Goal: Find specific page/section

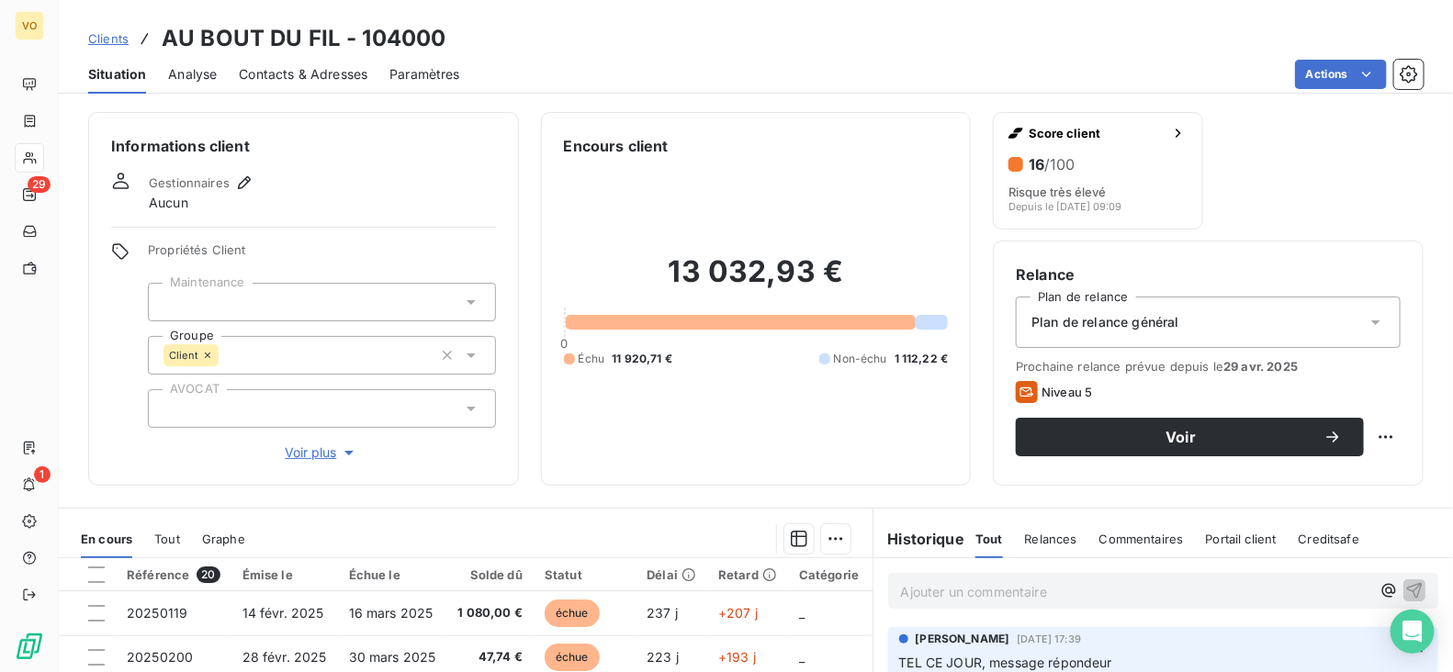
scroll to position [268, 0]
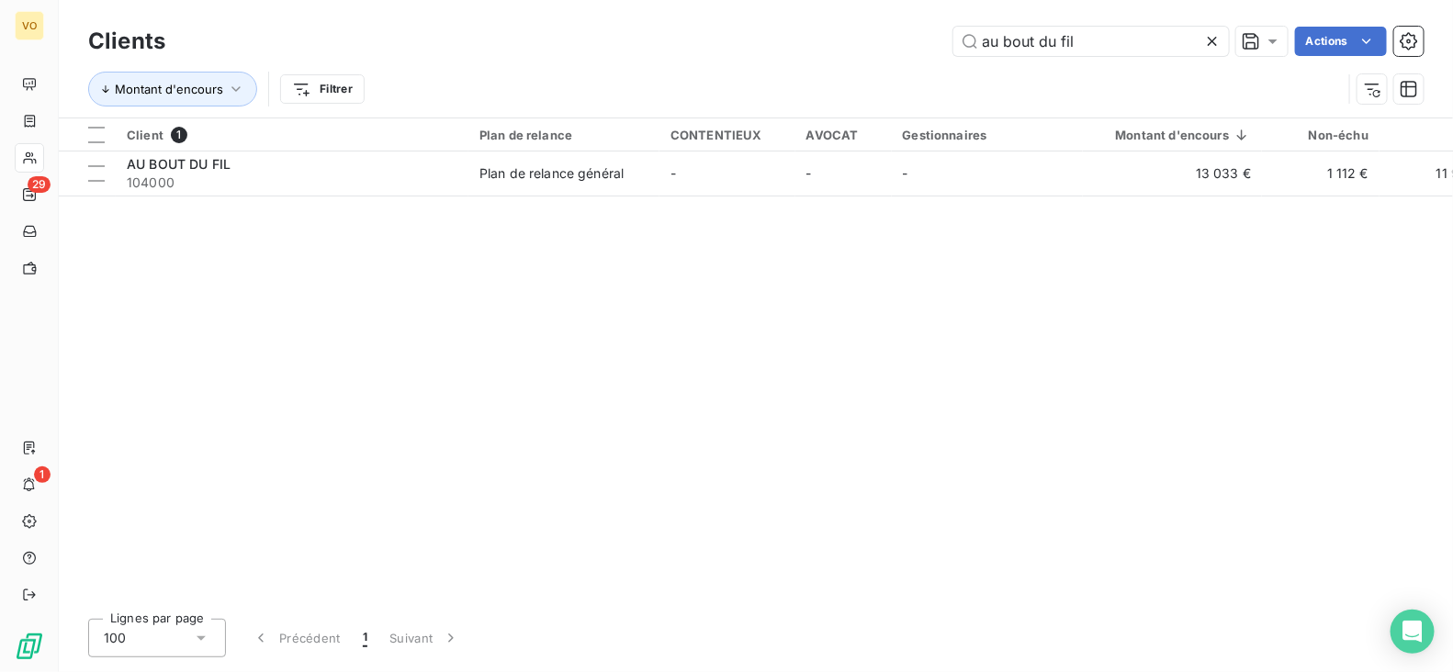
click at [1212, 37] on icon at bounding box center [1212, 41] width 18 height 18
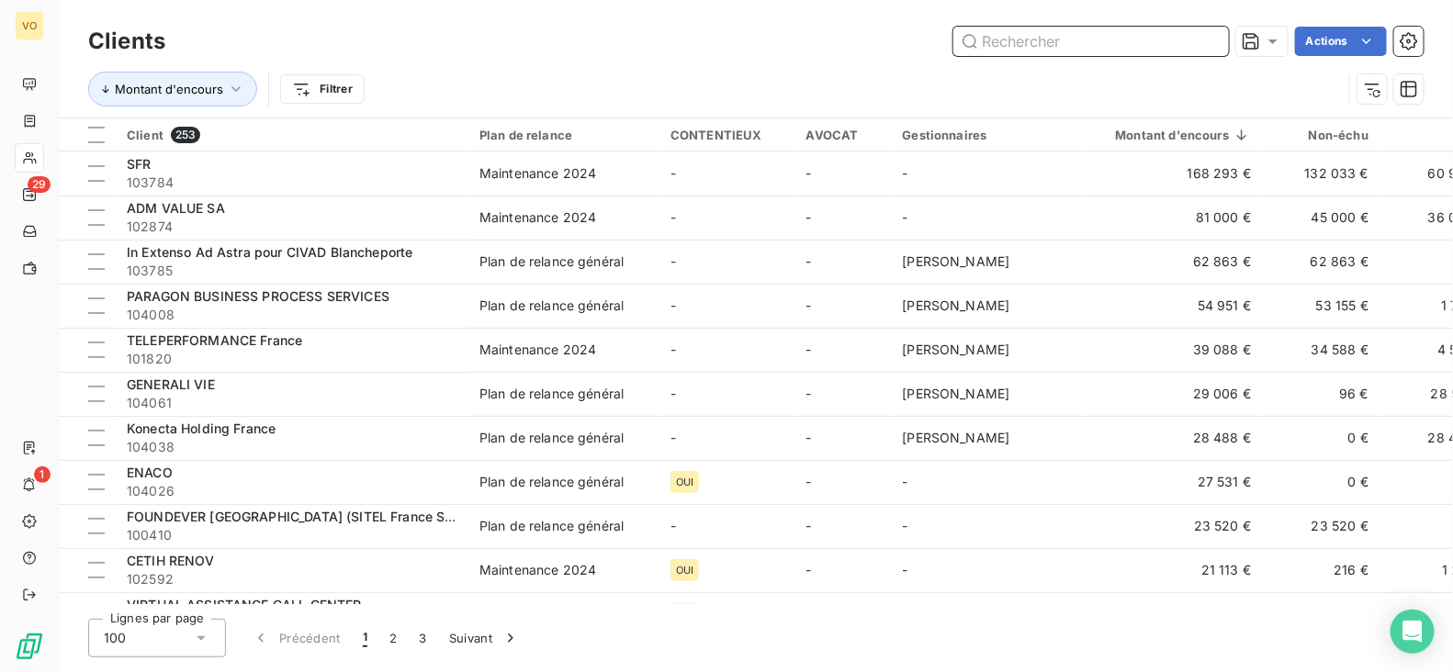
click at [1043, 38] on input "text" at bounding box center [1091, 41] width 276 height 29
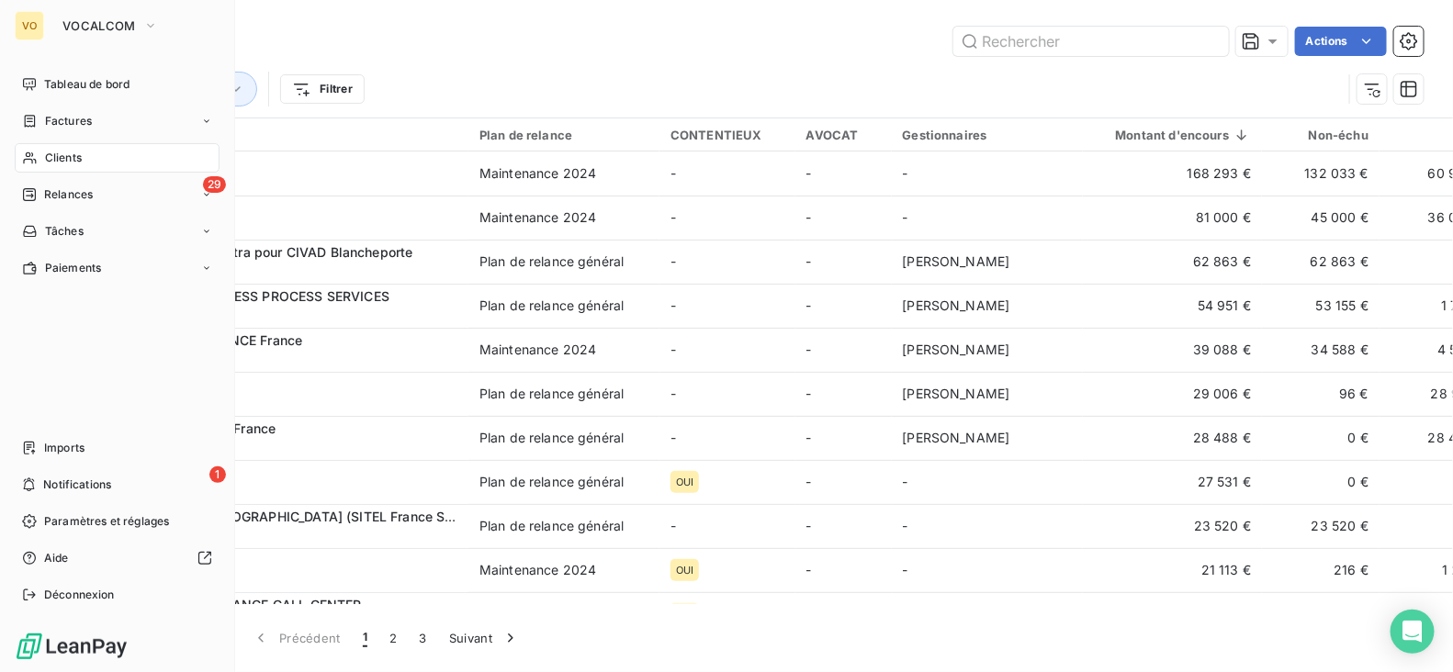
click at [31, 20] on div "VO" at bounding box center [29, 25] width 29 height 29
click at [90, 26] on span "VOCALCOM" at bounding box center [98, 25] width 73 height 15
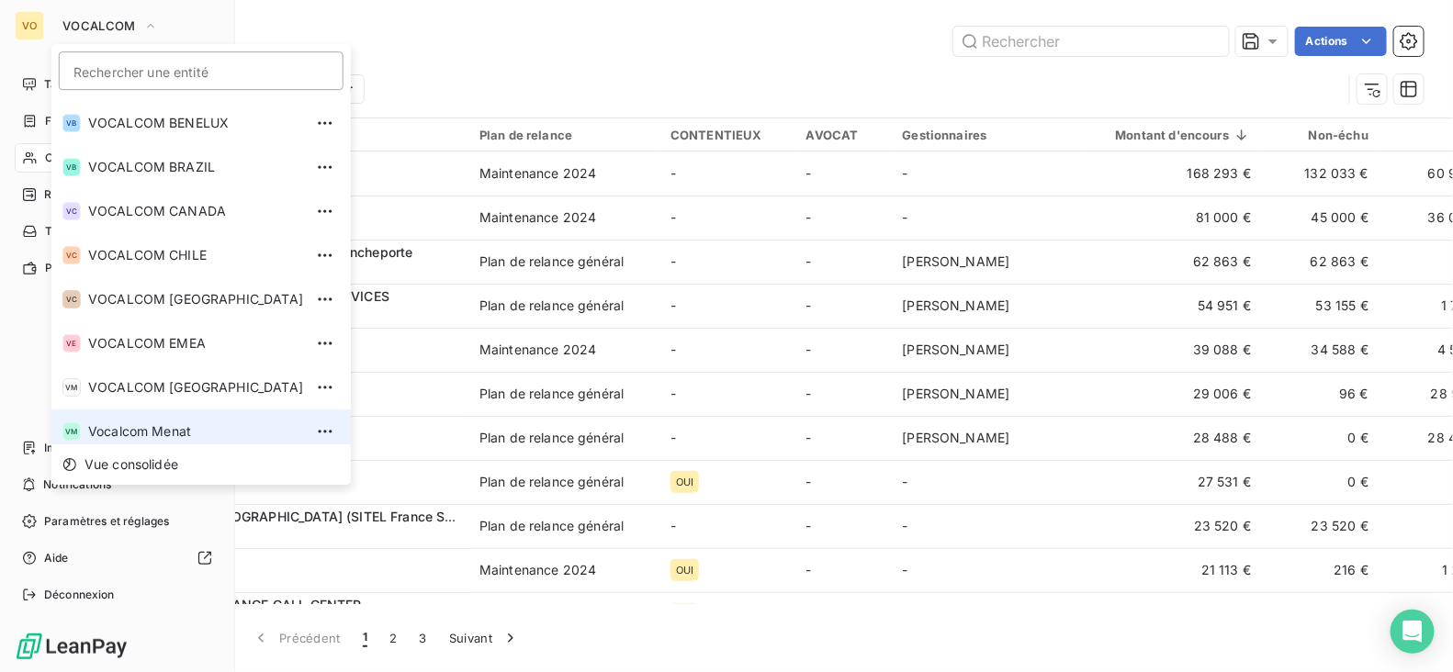
scroll to position [94, 0]
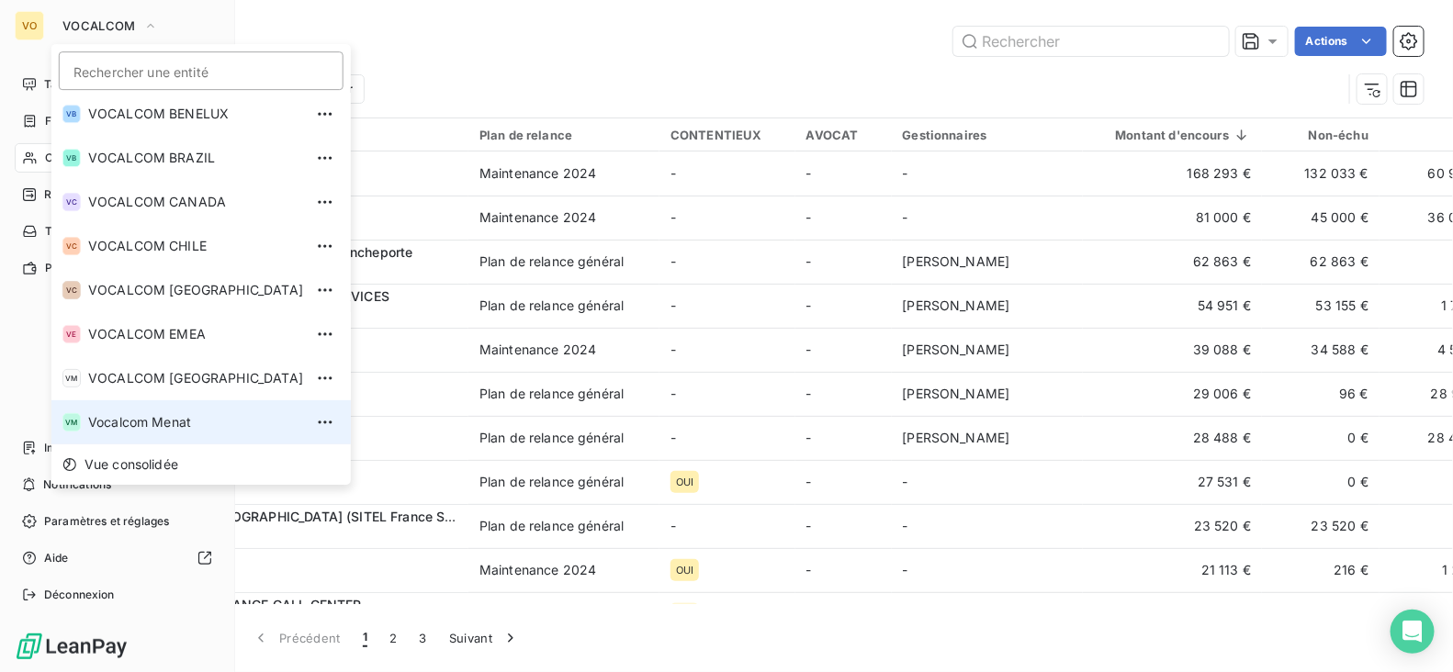
click at [129, 429] on span "Vocalcom Menat" at bounding box center [195, 422] width 215 height 18
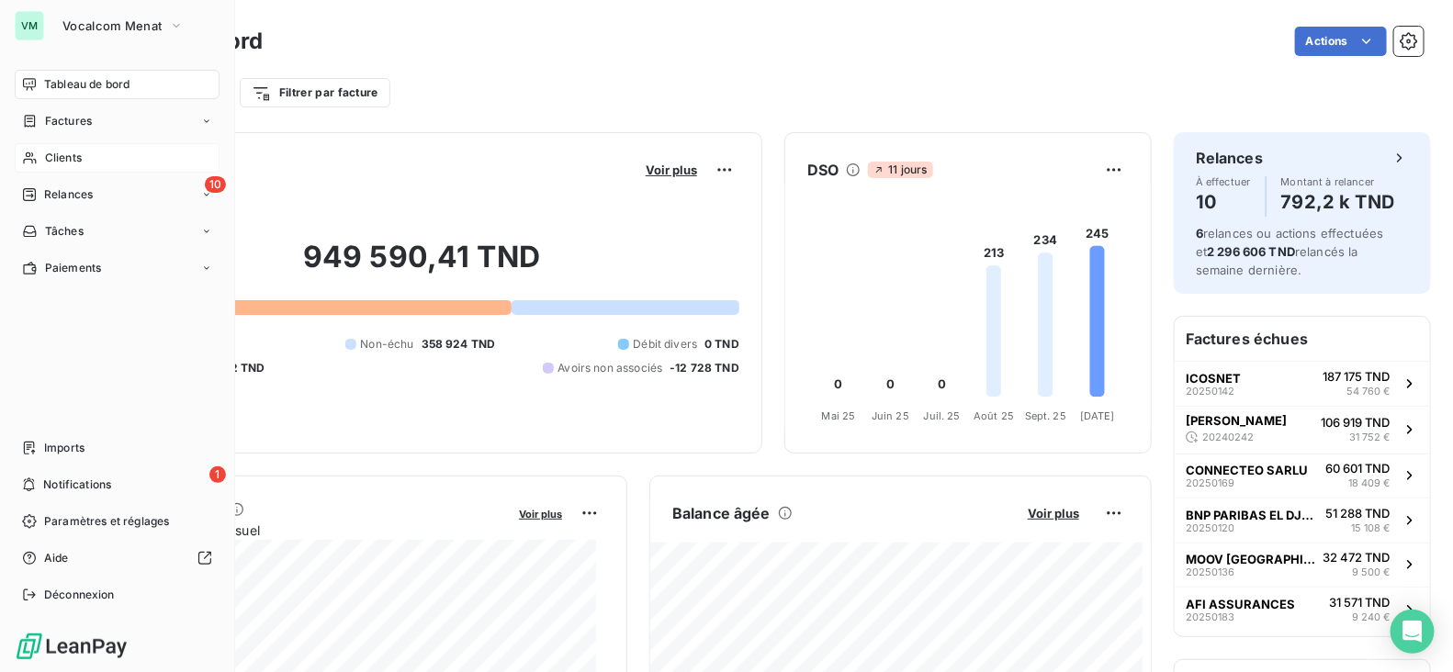
click at [59, 158] on span "Clients" at bounding box center [63, 158] width 37 height 17
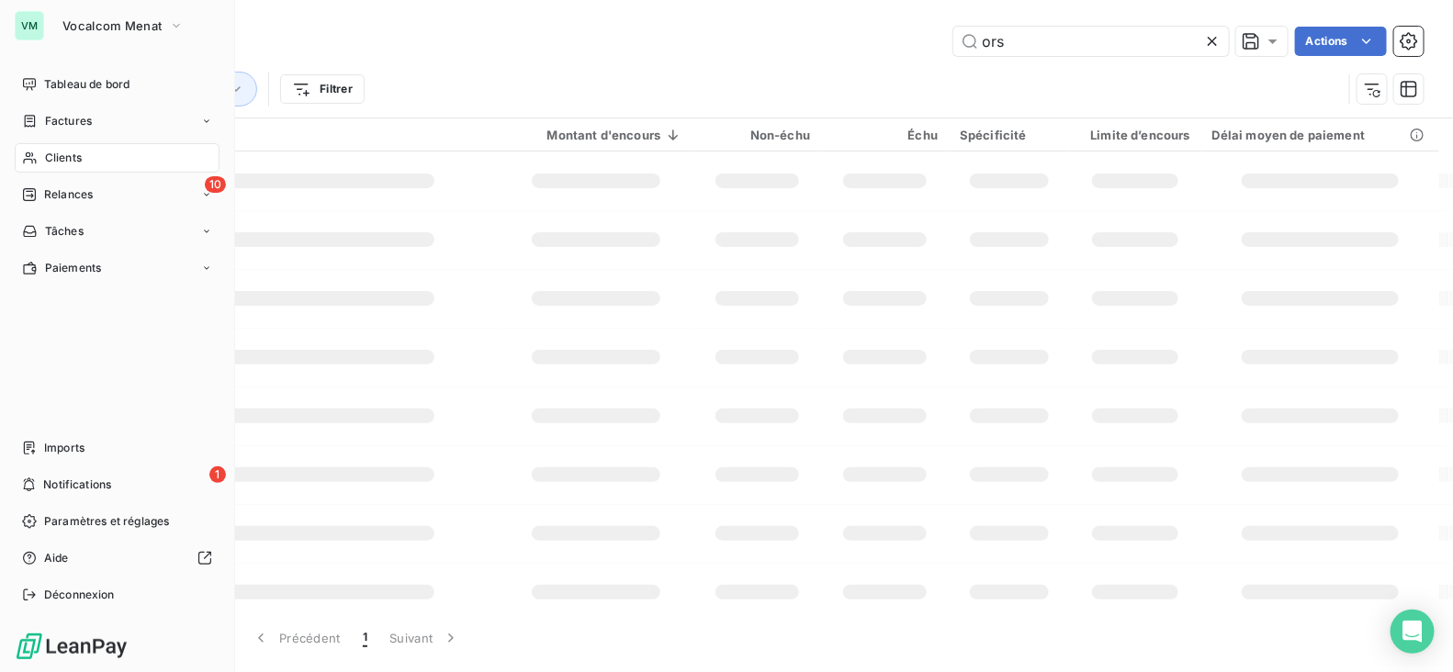
click at [73, 147] on div "Clients" at bounding box center [117, 157] width 205 height 29
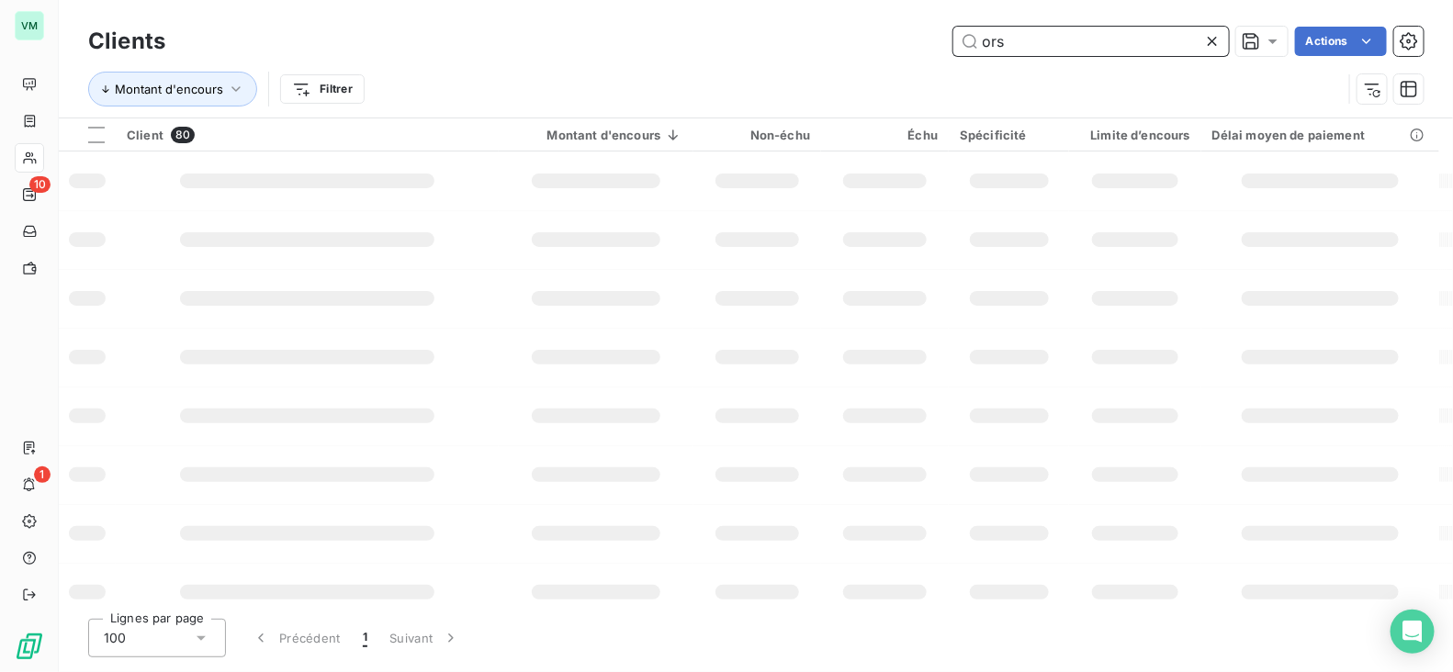
click at [1039, 35] on input "ors" at bounding box center [1091, 41] width 276 height 29
type input "o"
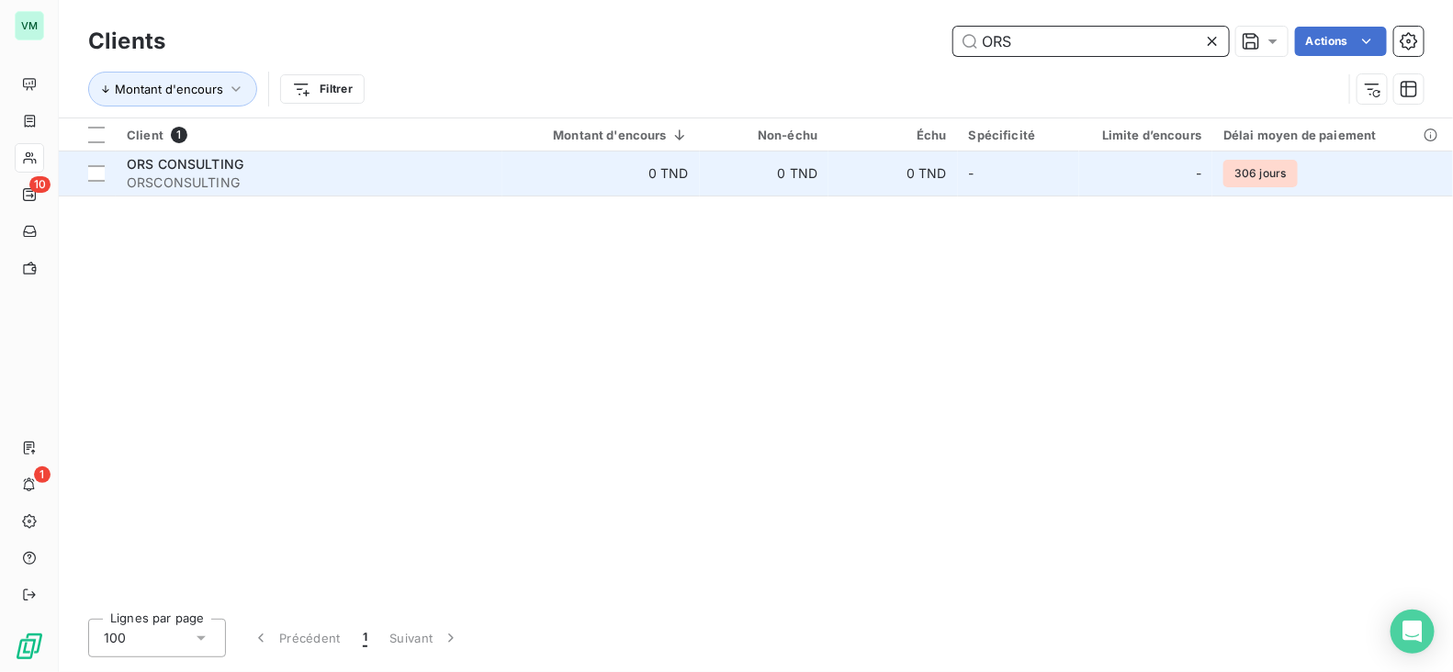
type input "ORS"
click at [321, 181] on span "ORSCONSULTING" at bounding box center [309, 183] width 365 height 18
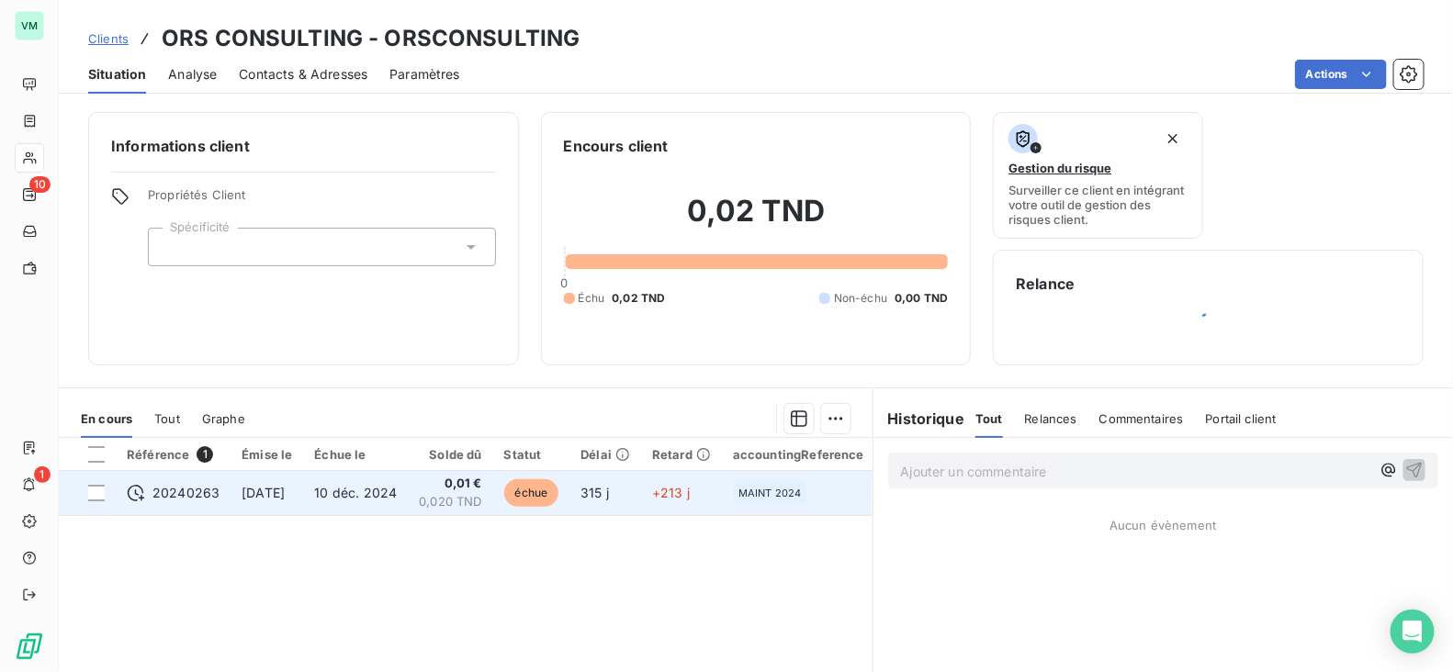
click at [156, 484] on span "20240263" at bounding box center [185, 493] width 67 height 18
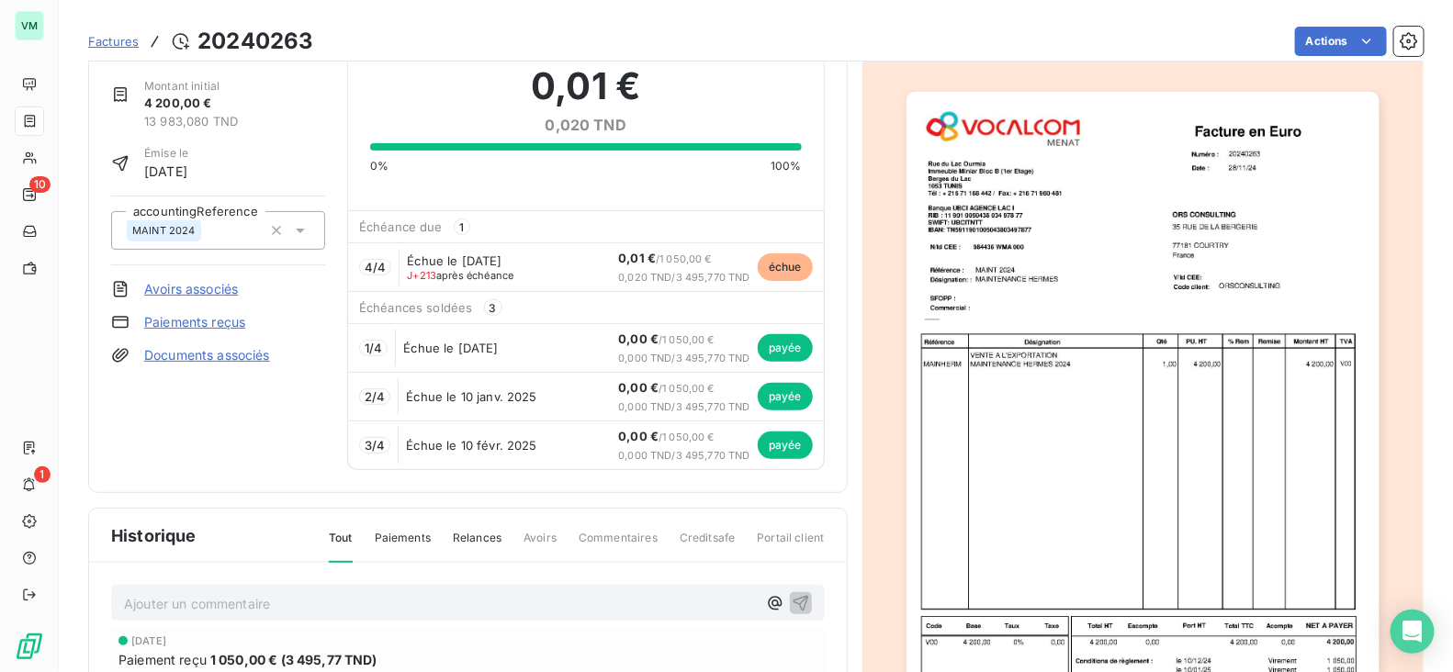
scroll to position [66, 0]
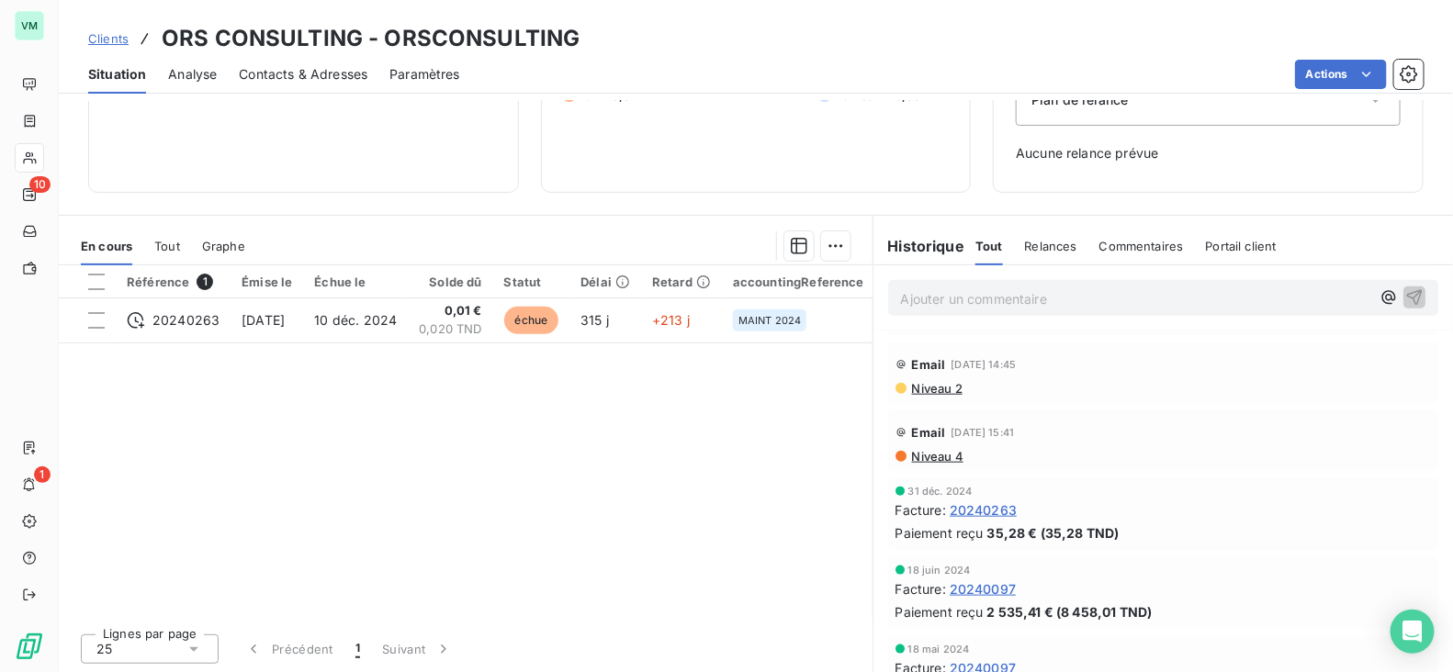
scroll to position [897, 0]
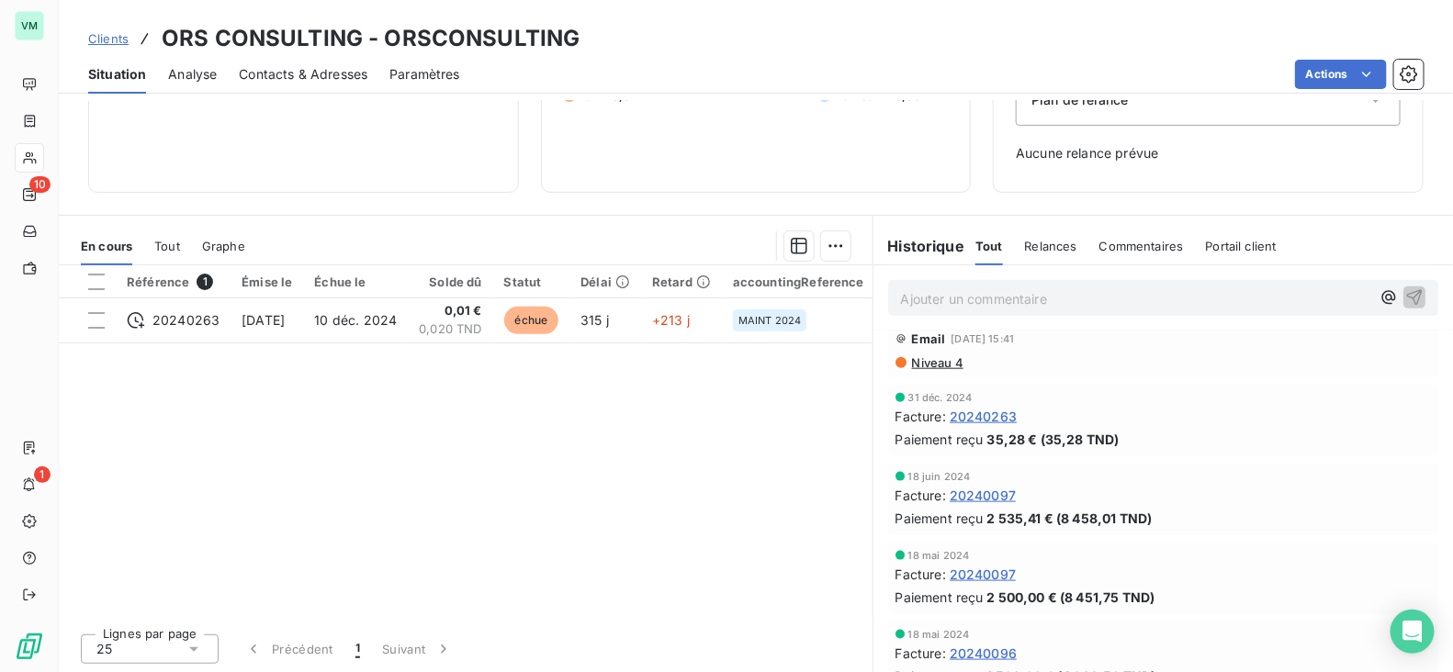
click at [975, 430] on div "Paiement reçu 35,28 € (35,28 TND)" at bounding box center [1164, 439] width 536 height 19
click at [978, 486] on span "20240097" at bounding box center [983, 495] width 66 height 19
